Goal: Task Accomplishment & Management: Use online tool/utility

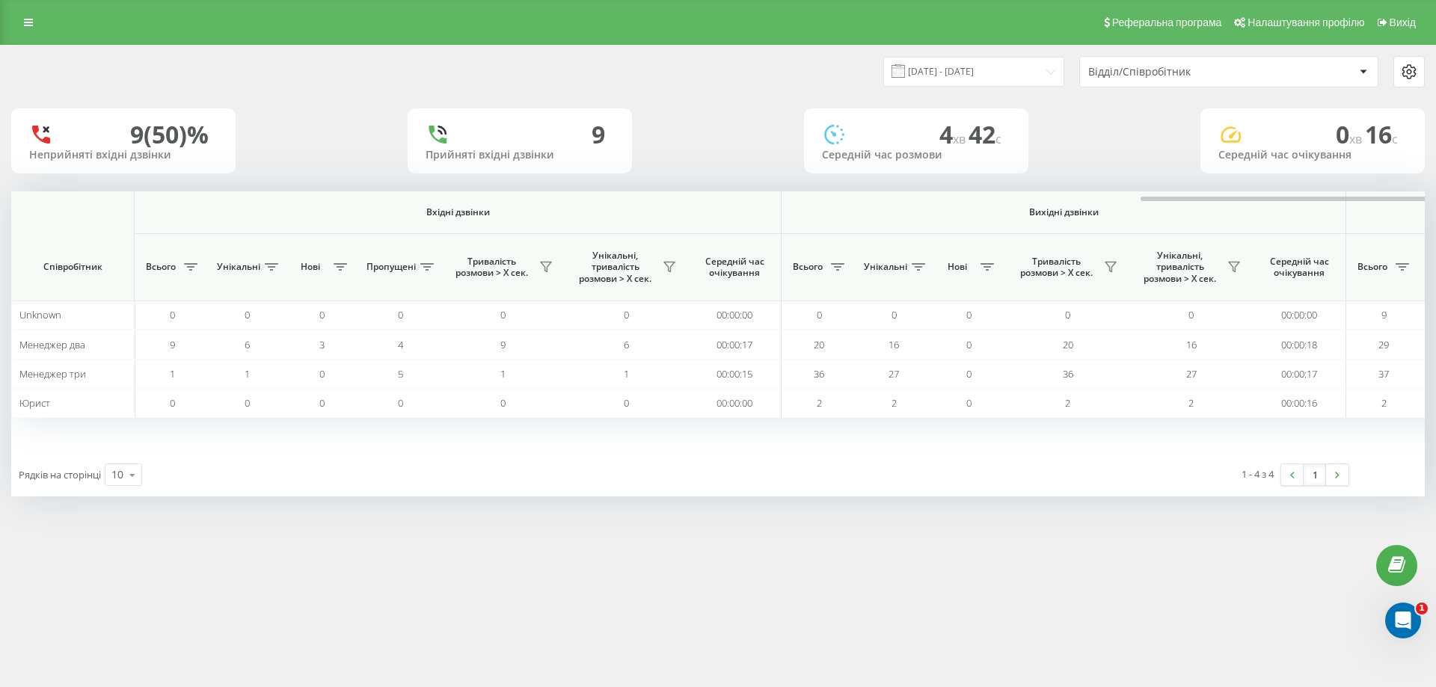
scroll to position [0, 673]
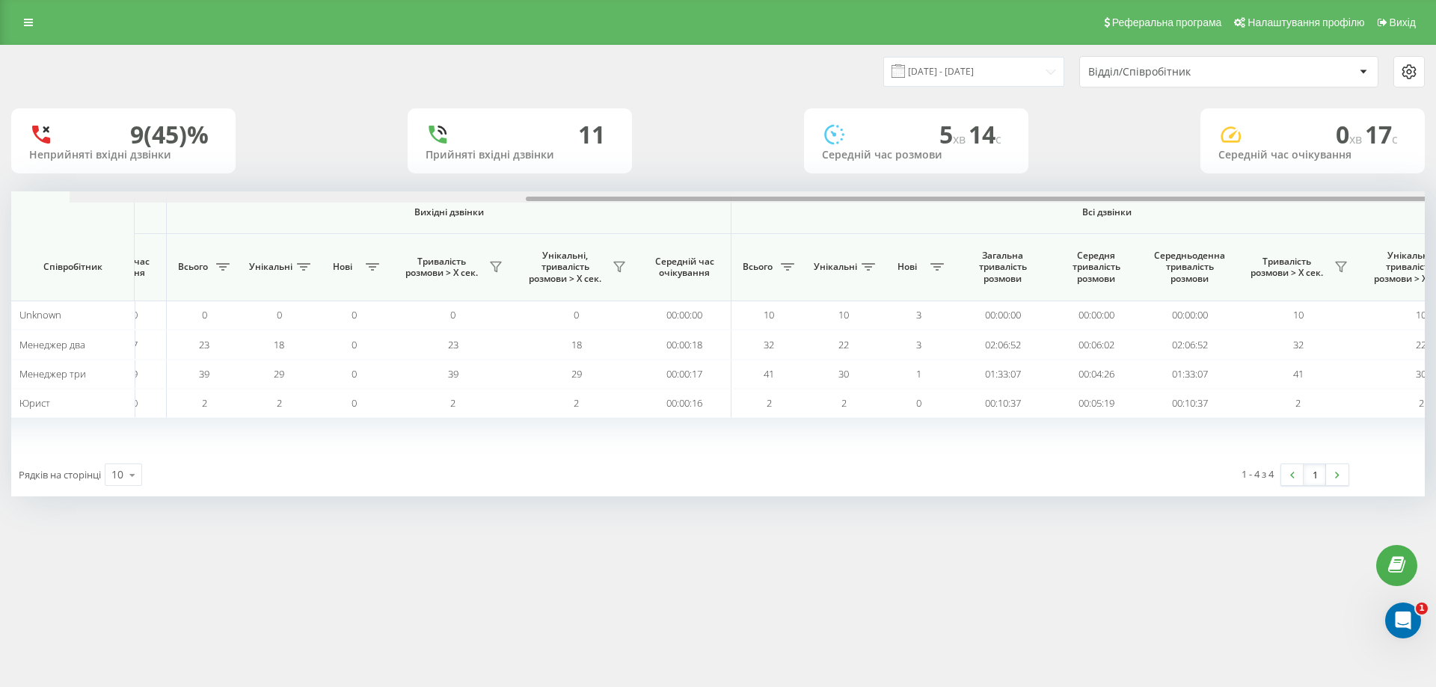
scroll to position [0, 673]
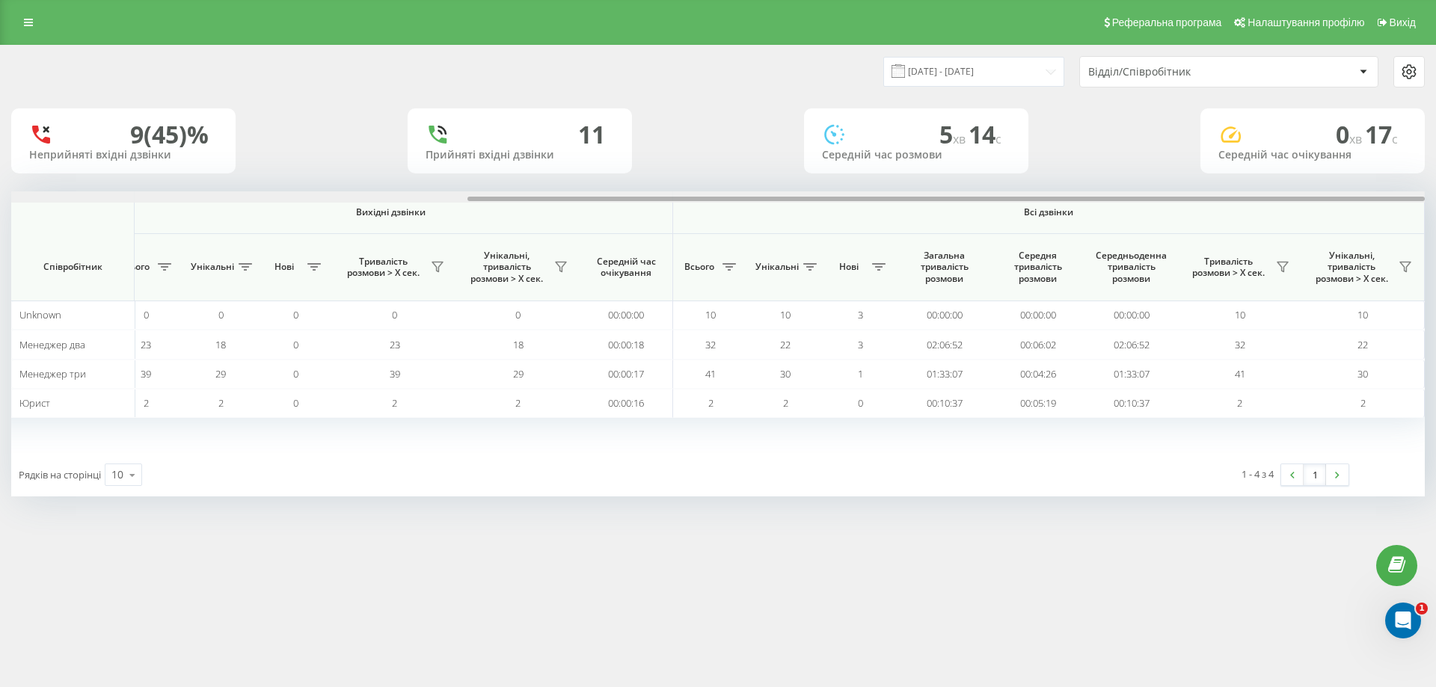
drag, startPoint x: 364, startPoint y: 200, endPoint x: 1103, endPoint y: 233, distance: 739.5
click at [1103, 233] on div "Вхідні дзвінки Вихідні дзвінки Всі дзвінки Співробітник Всього Унікальні Нові П…" at bounding box center [717, 322] width 1413 height 262
click at [1279, 270] on icon at bounding box center [1282, 267] width 12 height 12
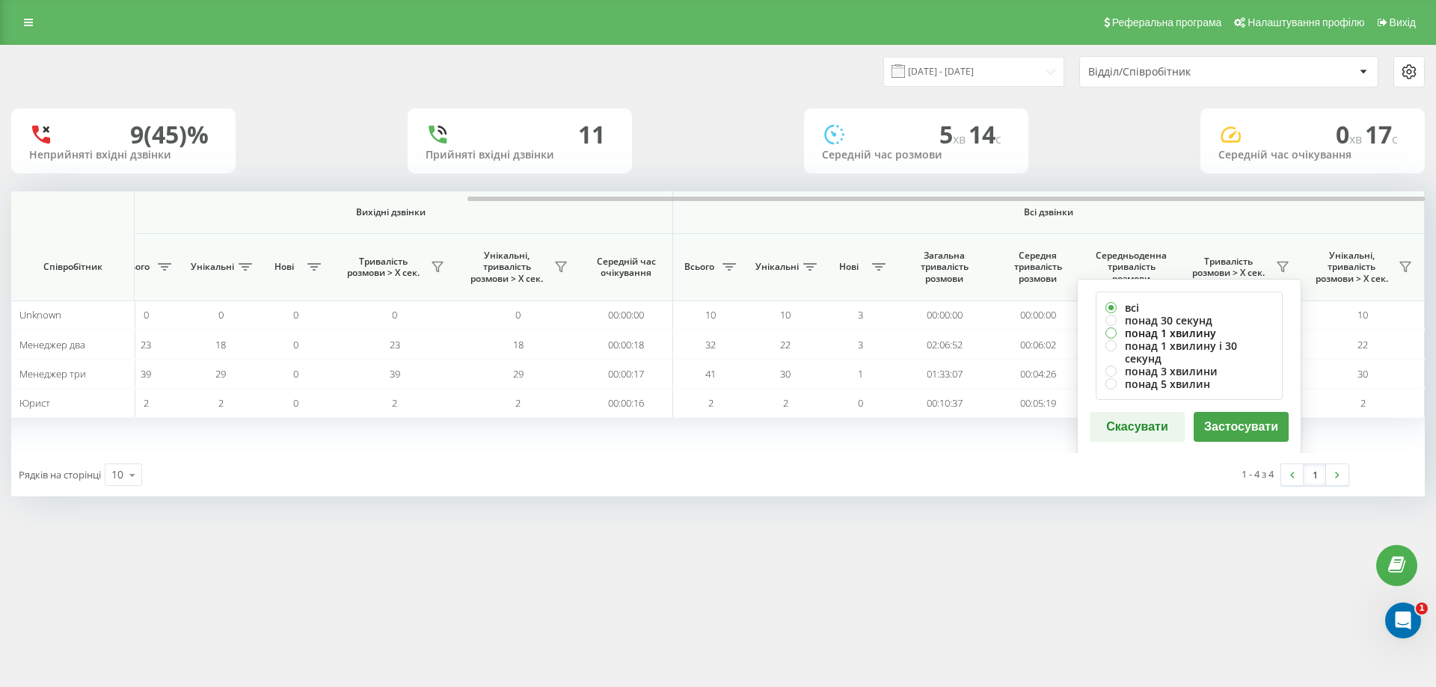
click at [1156, 336] on label "понад 1 хвилину" at bounding box center [1188, 333] width 167 height 13
radio input "true"
click at [1232, 412] on button "Застосувати" at bounding box center [1240, 427] width 95 height 30
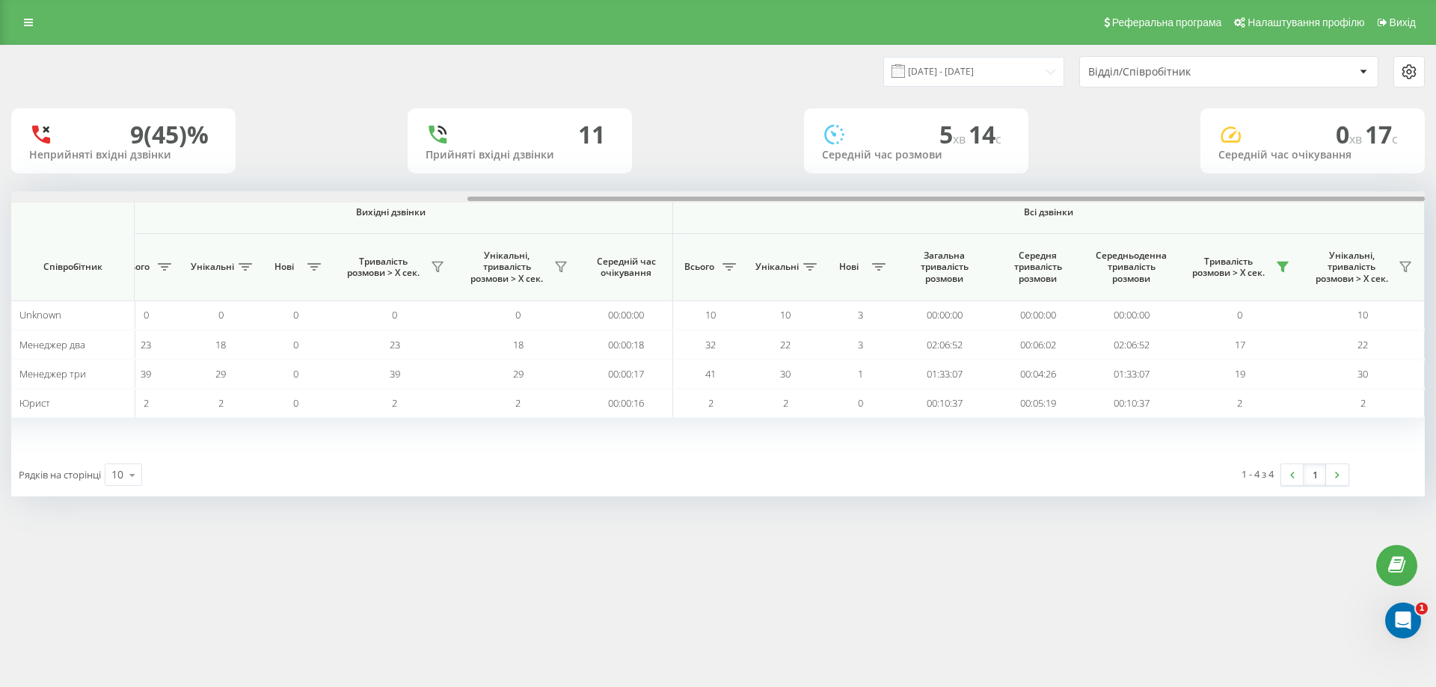
drag, startPoint x: 613, startPoint y: 199, endPoint x: 1404, endPoint y: 153, distance: 792.5
click at [1404, 153] on div "[DATE] - [DATE] Відділ/Співробітник 9 (45)% Неприйняті вхідні дзвінки 11 Прийня…" at bounding box center [717, 271] width 1413 height 451
